Goal: Ask a question

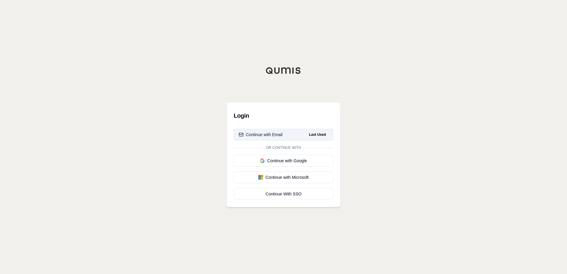
click at [283, 136] on button "Continue with Email Last Used" at bounding box center [284, 135] width 100 height 12
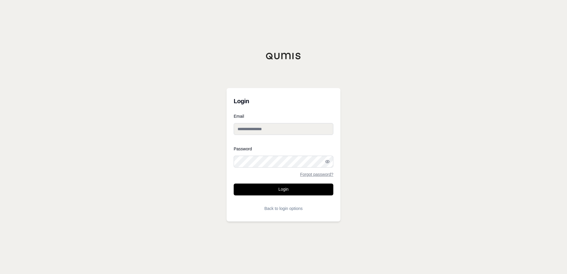
type input "**********"
click at [283, 188] on button "Login" at bounding box center [284, 190] width 100 height 12
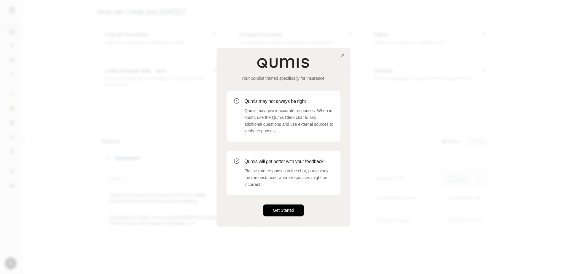
click at [291, 207] on button "Get Started" at bounding box center [283, 211] width 40 height 12
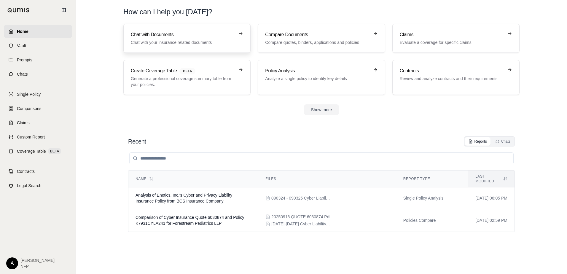
click at [170, 42] on p "Chat with your insurance related documents" at bounding box center [183, 42] width 104 height 6
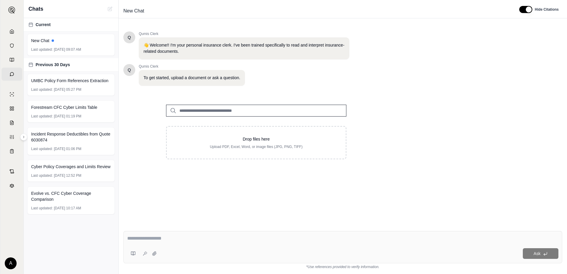
click at [211, 113] on input "search" at bounding box center [256, 111] width 180 height 12
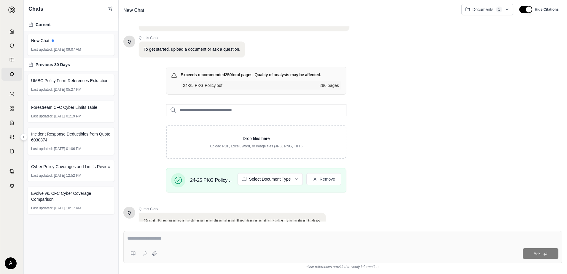
scroll to position [47, 0]
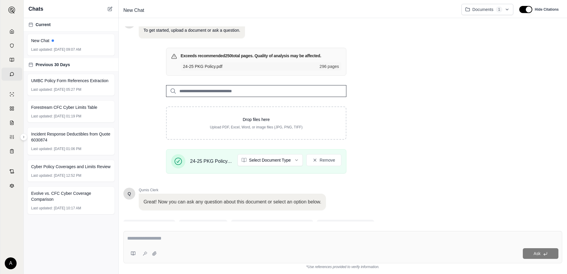
click at [178, 248] on div "Ask" at bounding box center [342, 254] width 431 height 12
click at [169, 244] on div at bounding box center [342, 239] width 431 height 9
click at [152, 240] on textarea at bounding box center [342, 238] width 431 height 7
type textarea "**********"
click at [531, 258] on button "Ask" at bounding box center [541, 253] width 36 height 11
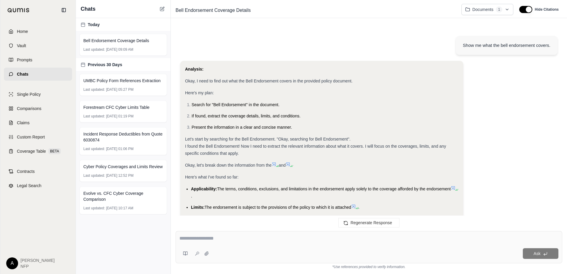
scroll to position [760, 0]
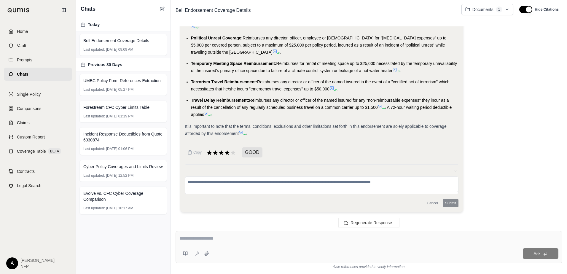
click at [212, 242] on textarea at bounding box center [368, 238] width 379 height 7
type textarea "**********"
click at [535, 256] on button "Ask" at bounding box center [541, 253] width 36 height 11
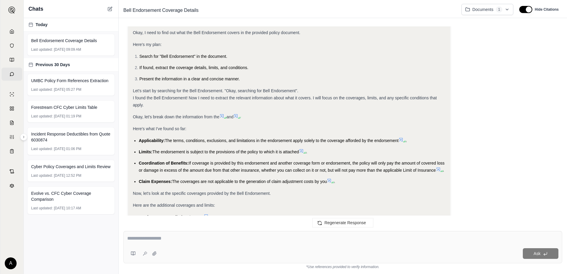
scroll to position [0, 0]
